Goal: Transaction & Acquisition: Purchase product/service

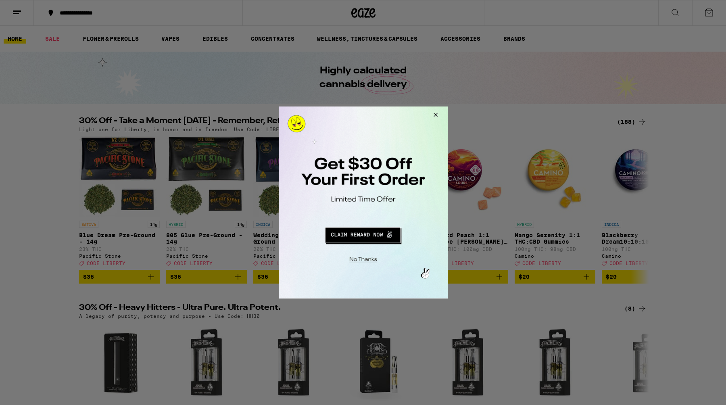
click at [439, 114] on button "Close Modal" at bounding box center [434, 115] width 22 height 19
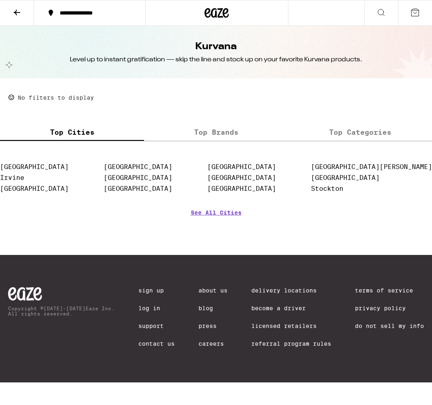
click at [121, 245] on div "**********" at bounding box center [216, 191] width 432 height 382
click at [148, 167] on link "[GEOGRAPHIC_DATA]" at bounding box center [138, 167] width 69 height 8
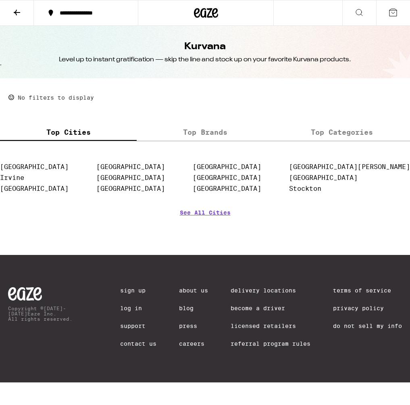
click at [23, 233] on div "See All Cities" at bounding box center [205, 224] width 410 height 30
